Goal: Task Accomplishment & Management: Manage account settings

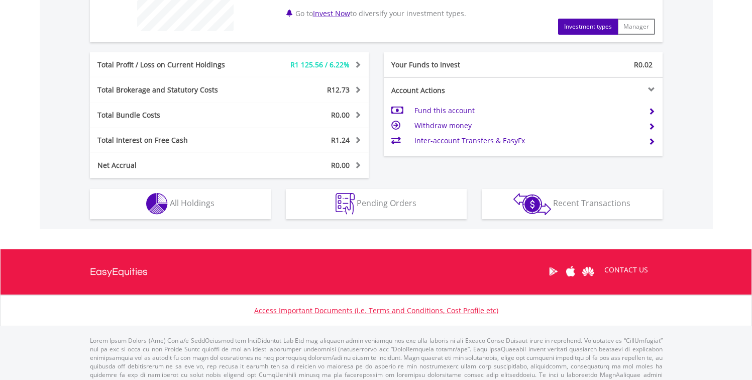
scroll to position [469, 0]
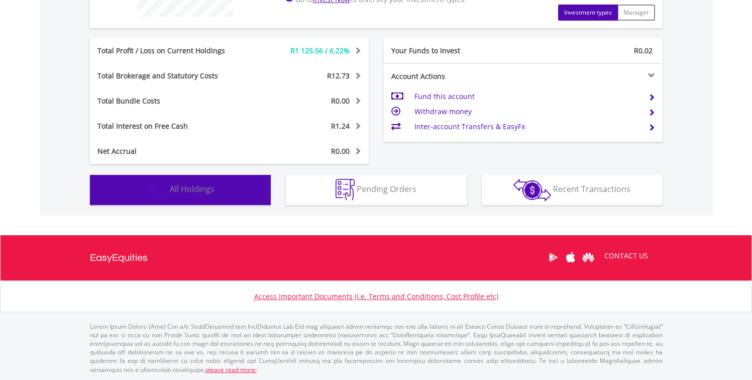
click at [197, 194] on button "Holdings All Holdings" at bounding box center [180, 190] width 181 height 30
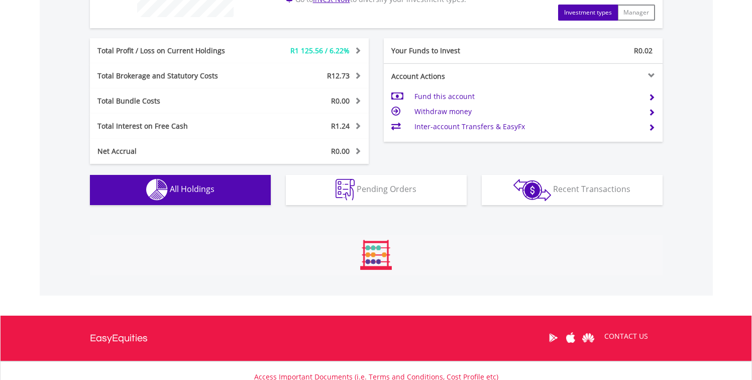
scroll to position [704, 0]
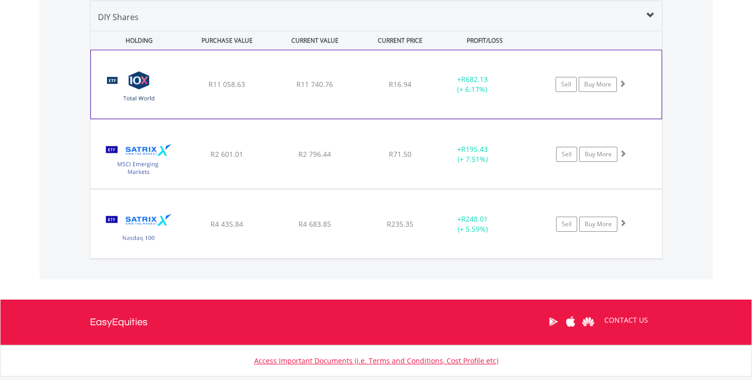
click at [623, 84] on span at bounding box center [622, 83] width 7 height 7
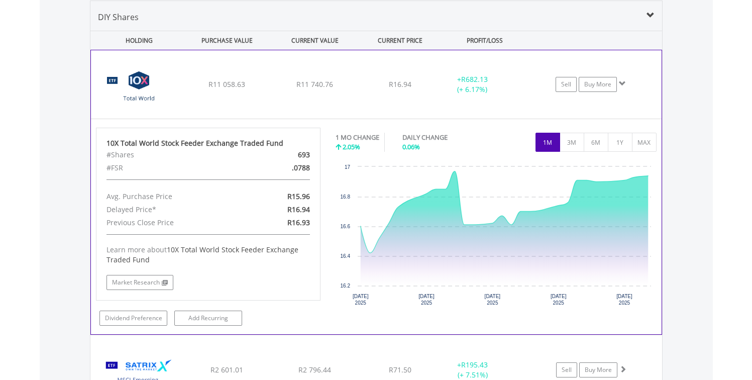
click at [623, 84] on span at bounding box center [622, 83] width 7 height 7
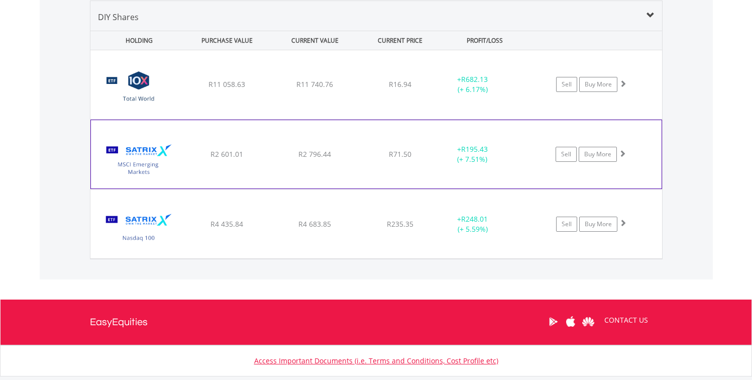
click at [623, 155] on span at bounding box center [622, 153] width 7 height 7
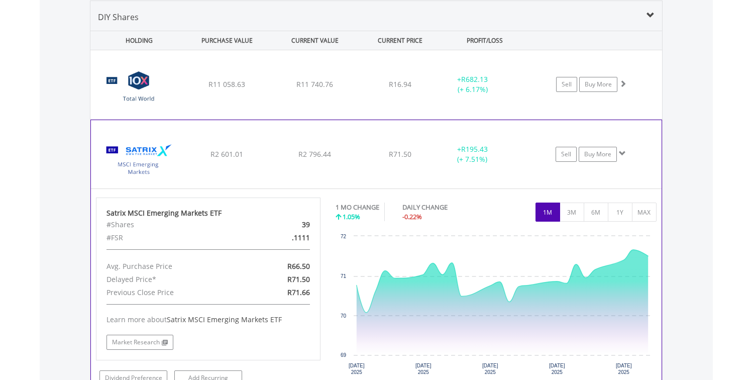
click at [623, 155] on span at bounding box center [622, 153] width 7 height 7
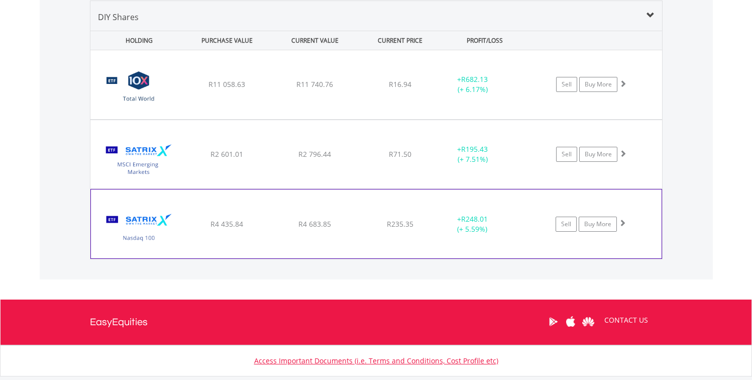
click at [625, 92] on div "Sell Buy More" at bounding box center [596, 84] width 132 height 15
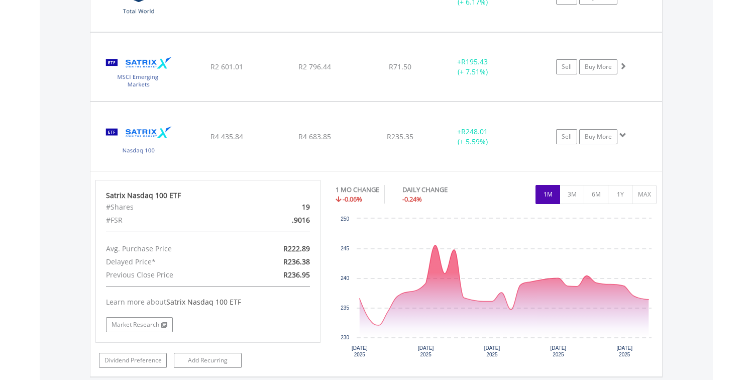
scroll to position [791, 0]
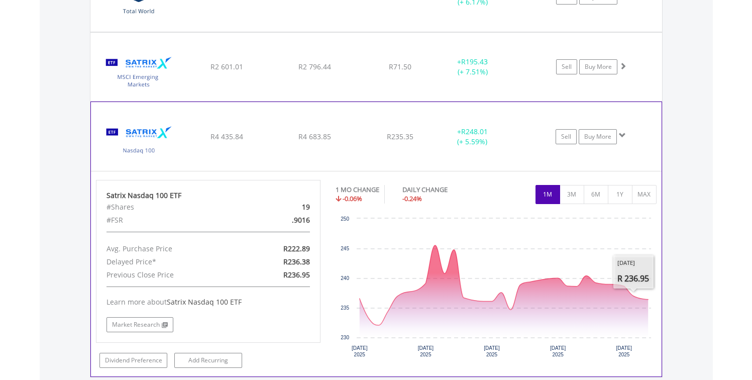
click at [621, 135] on span at bounding box center [622, 135] width 7 height 7
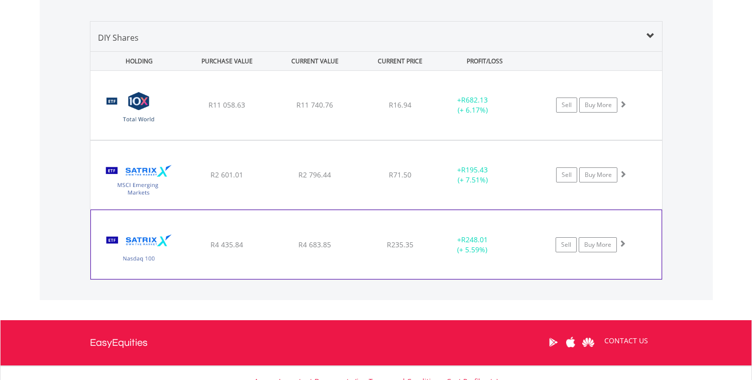
scroll to position [682, 0]
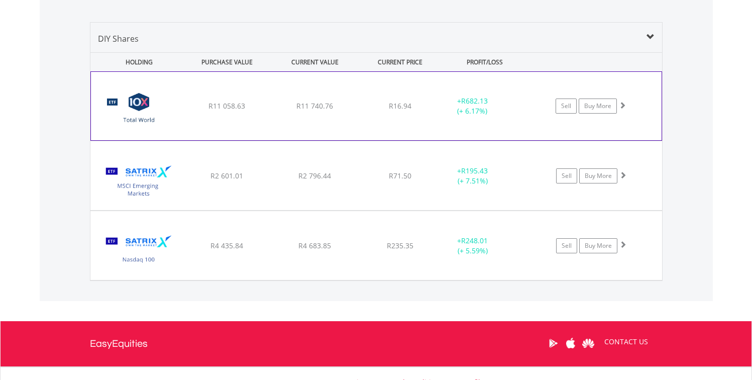
click at [623, 108] on span at bounding box center [622, 104] width 7 height 7
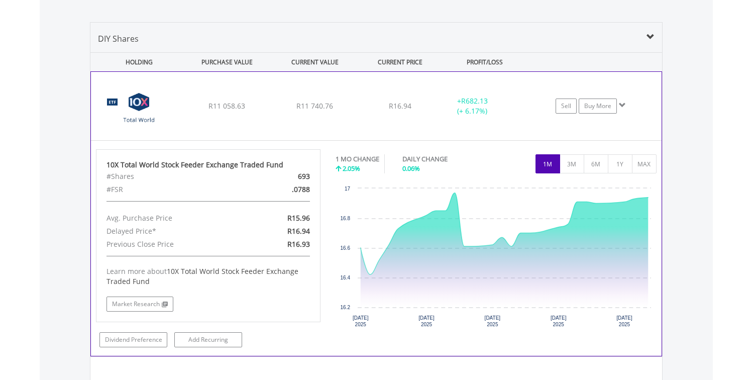
click at [623, 108] on span at bounding box center [622, 104] width 7 height 7
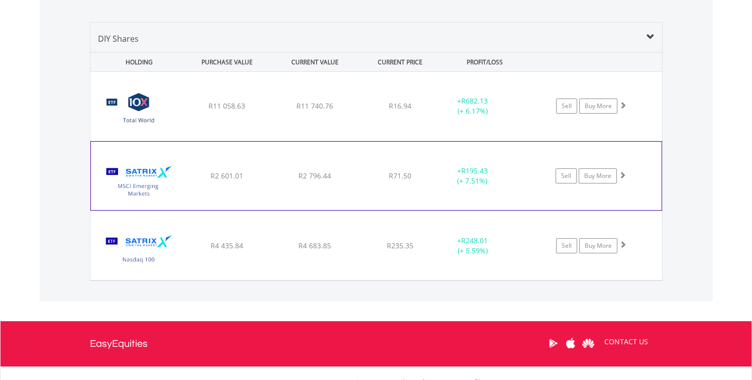
click at [624, 171] on span at bounding box center [622, 174] width 7 height 7
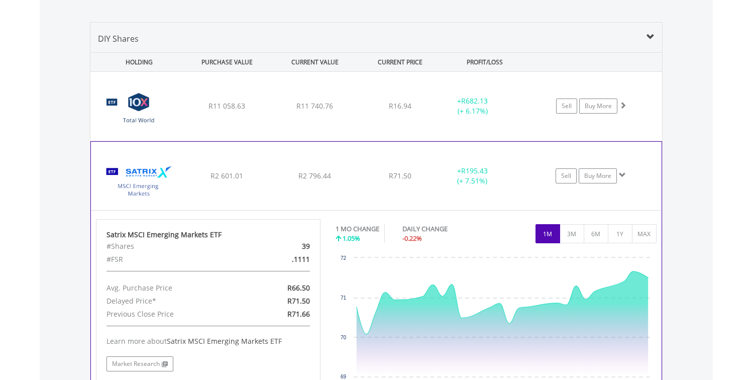
click at [624, 171] on span at bounding box center [622, 174] width 7 height 7
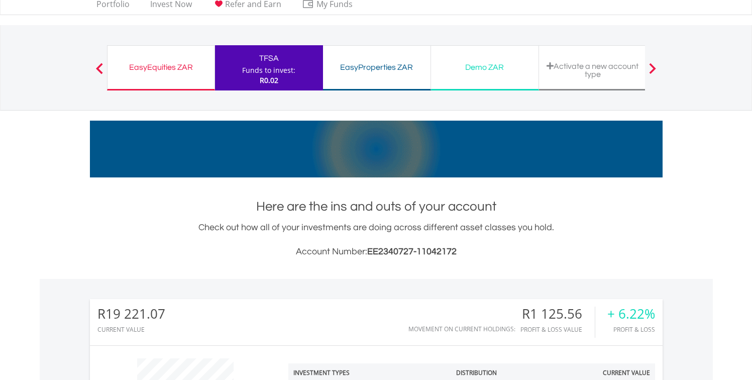
scroll to position [0, 0]
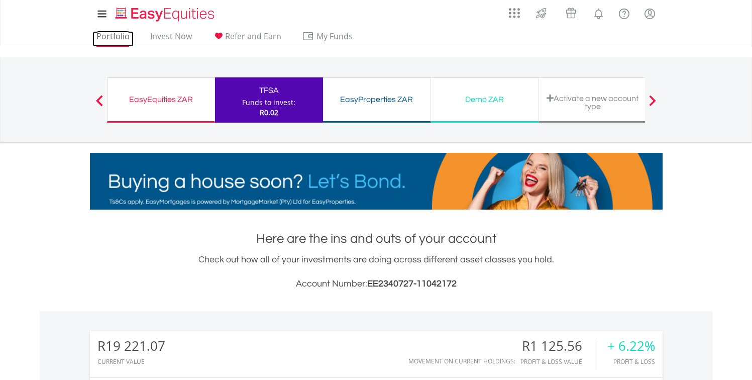
click at [110, 36] on link "Portfolio" at bounding box center [112, 39] width 41 height 16
